Goal: Obtain resource: Download file/media

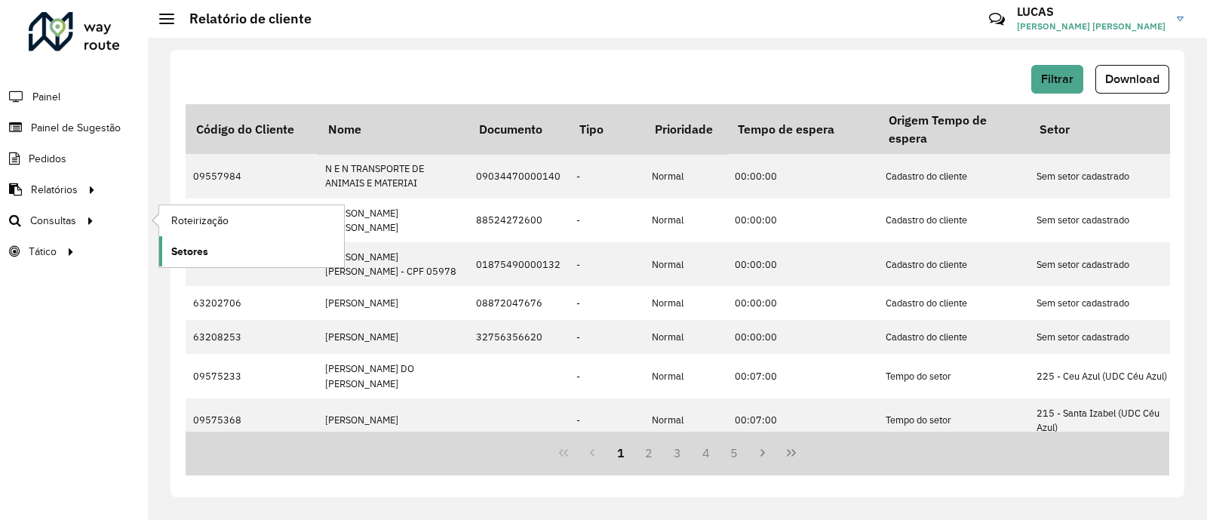
click at [201, 244] on span "Setores" at bounding box center [189, 252] width 37 height 16
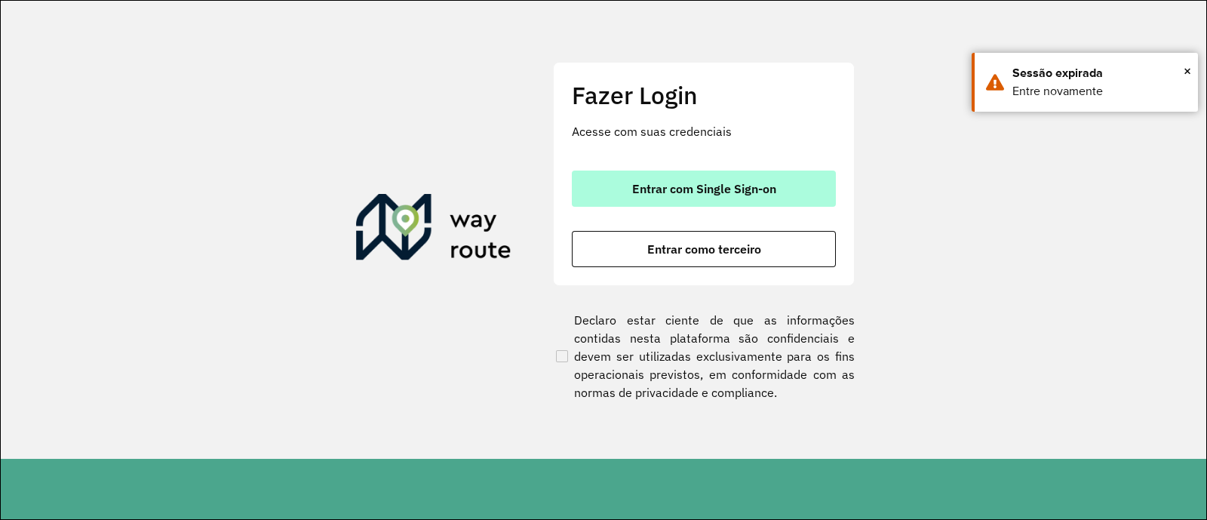
click at [723, 176] on button "Entrar com Single Sign-on" at bounding box center [704, 188] width 264 height 36
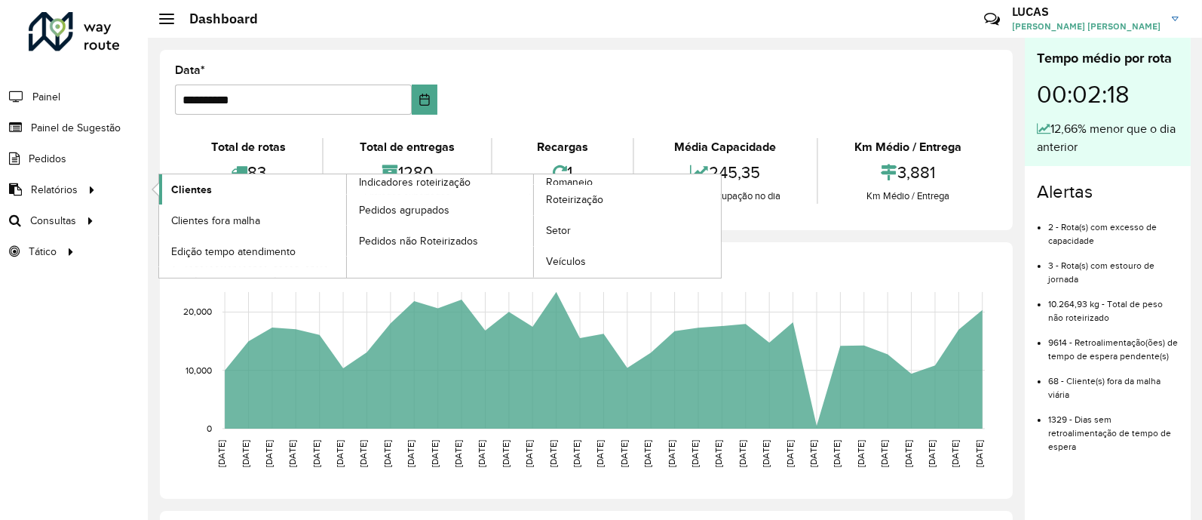
click at [170, 192] on link "Clientes" at bounding box center [252, 189] width 187 height 30
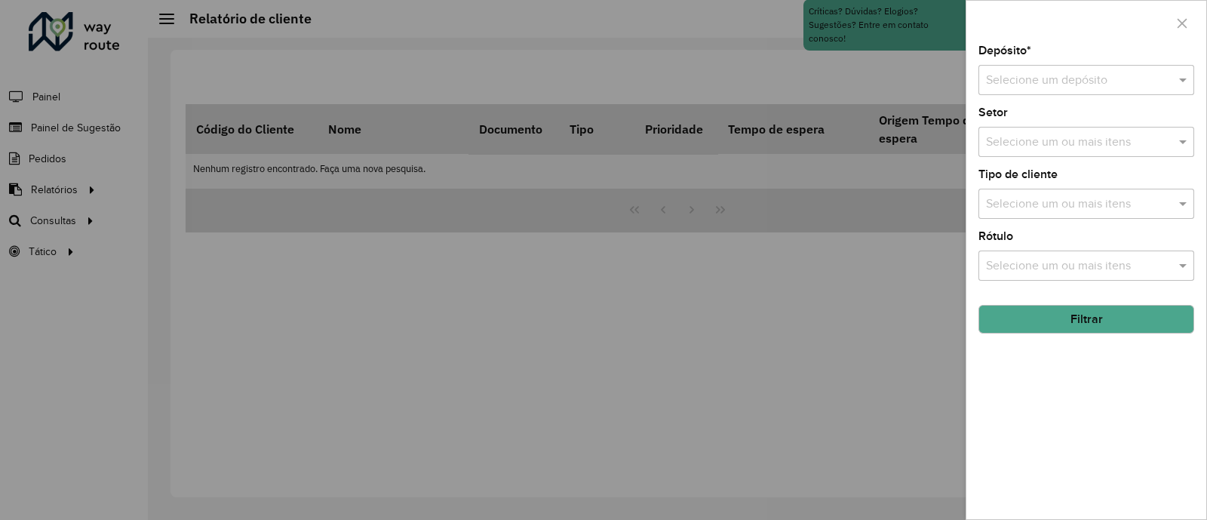
click at [1022, 88] on input "text" at bounding box center [1071, 81] width 170 height 18
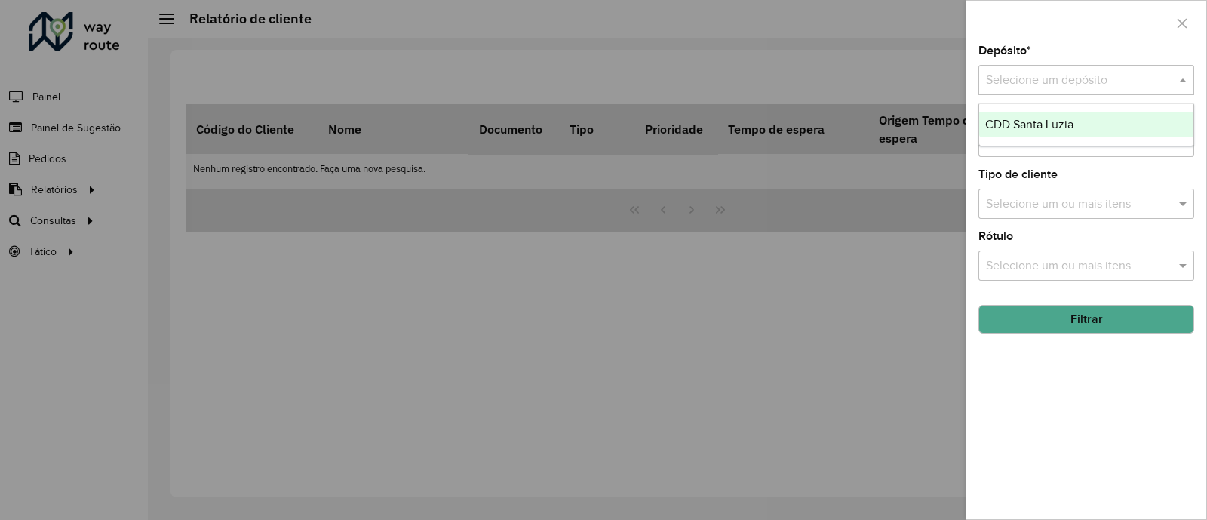
click at [1018, 118] on span "CDD Santa Luzia" at bounding box center [1029, 124] width 88 height 13
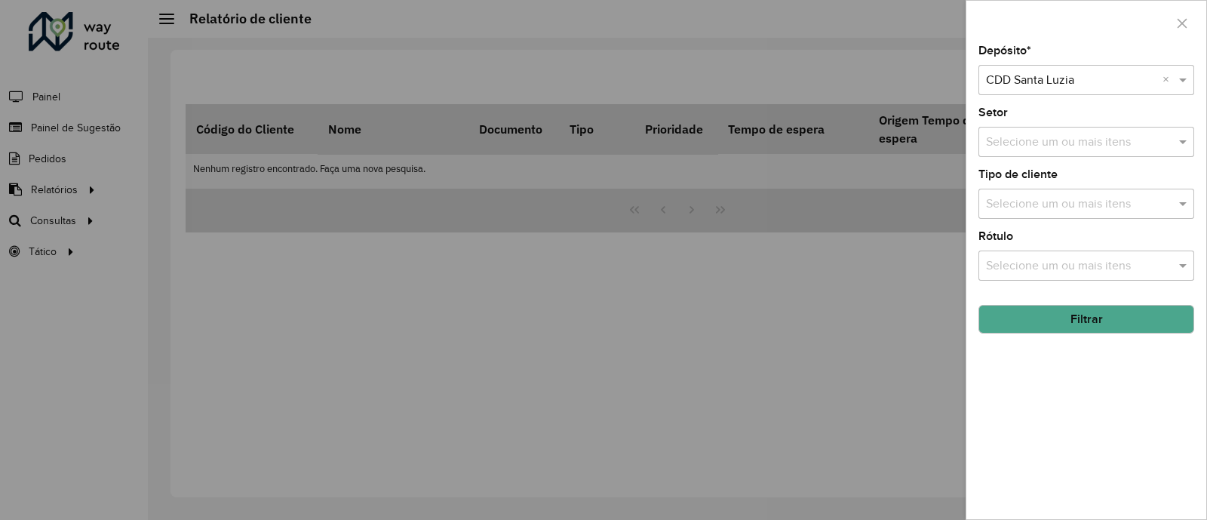
drag, startPoint x: 1076, startPoint y: 322, endPoint x: 1087, endPoint y: 326, distance: 11.9
click at [1078, 326] on button "Filtrar" at bounding box center [1086, 319] width 216 height 29
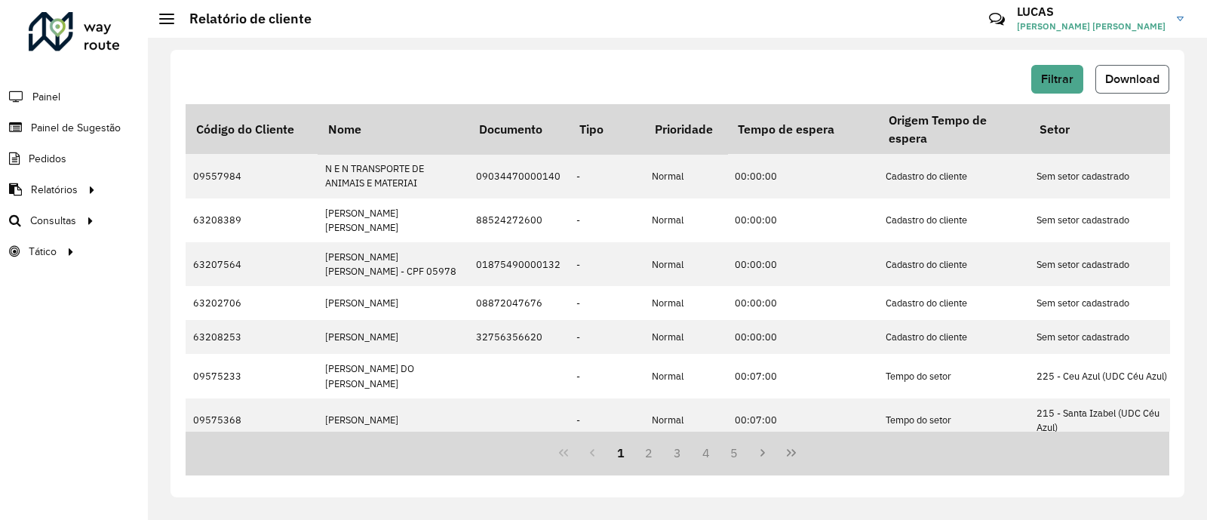
click at [1125, 87] on button "Download" at bounding box center [1132, 79] width 74 height 29
